Goal: Information Seeking & Learning: Find specific fact

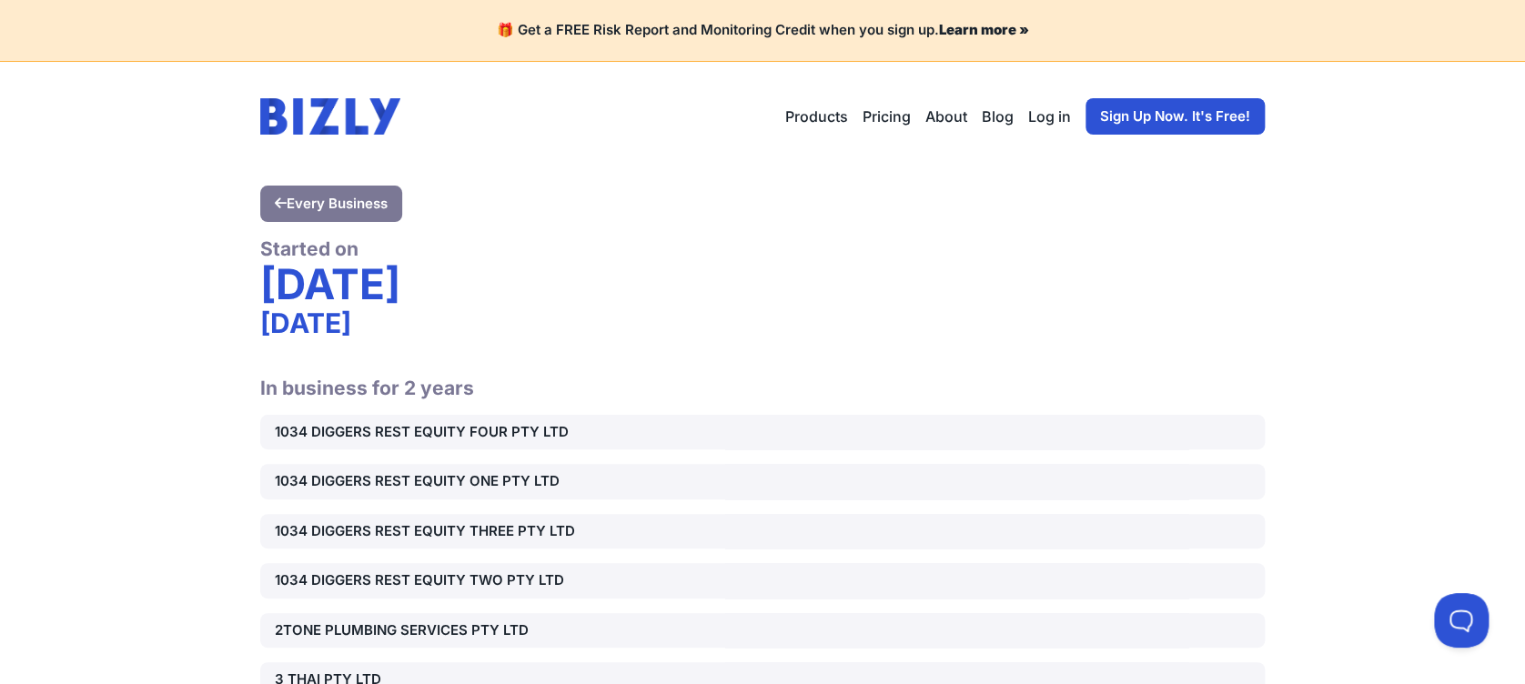
scroll to position [15157, 0]
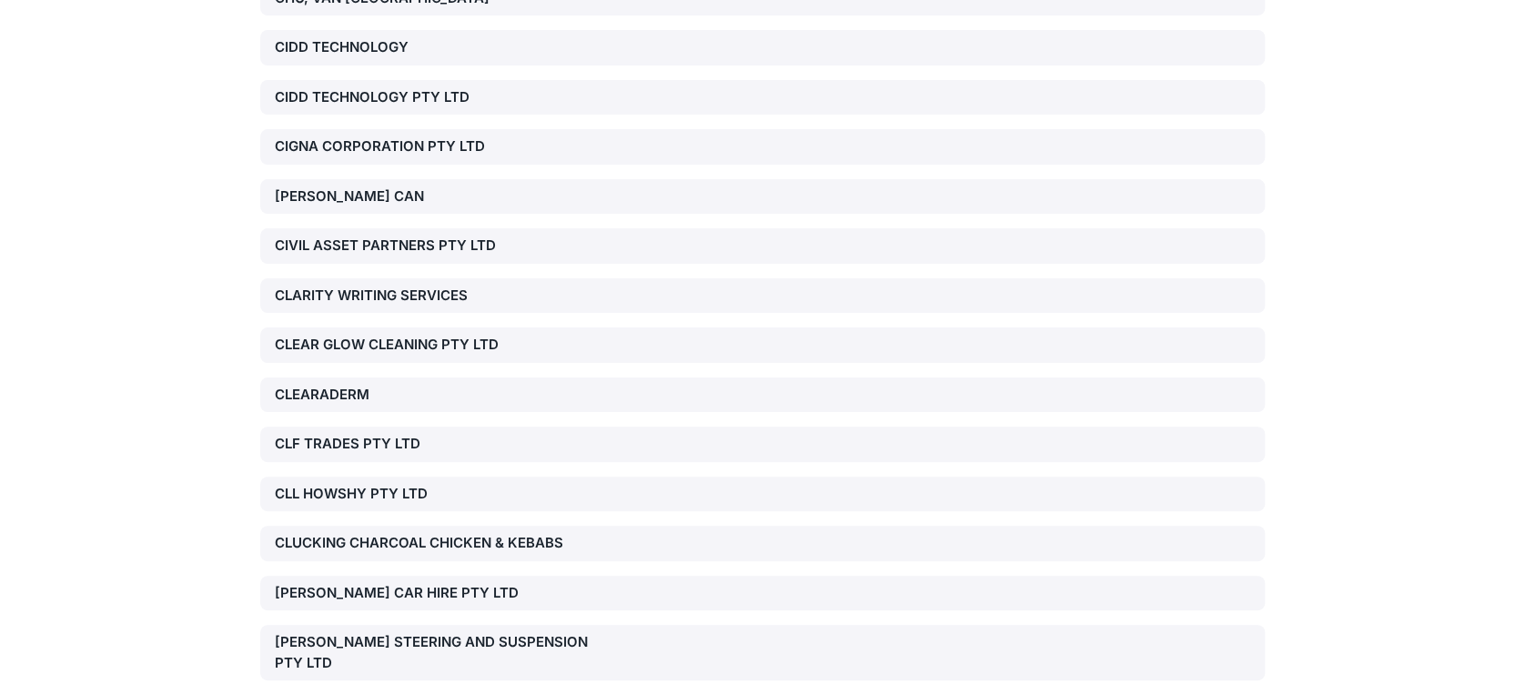
scroll to position [15157, 0]
